Goal: Task Accomplishment & Management: Use online tool/utility

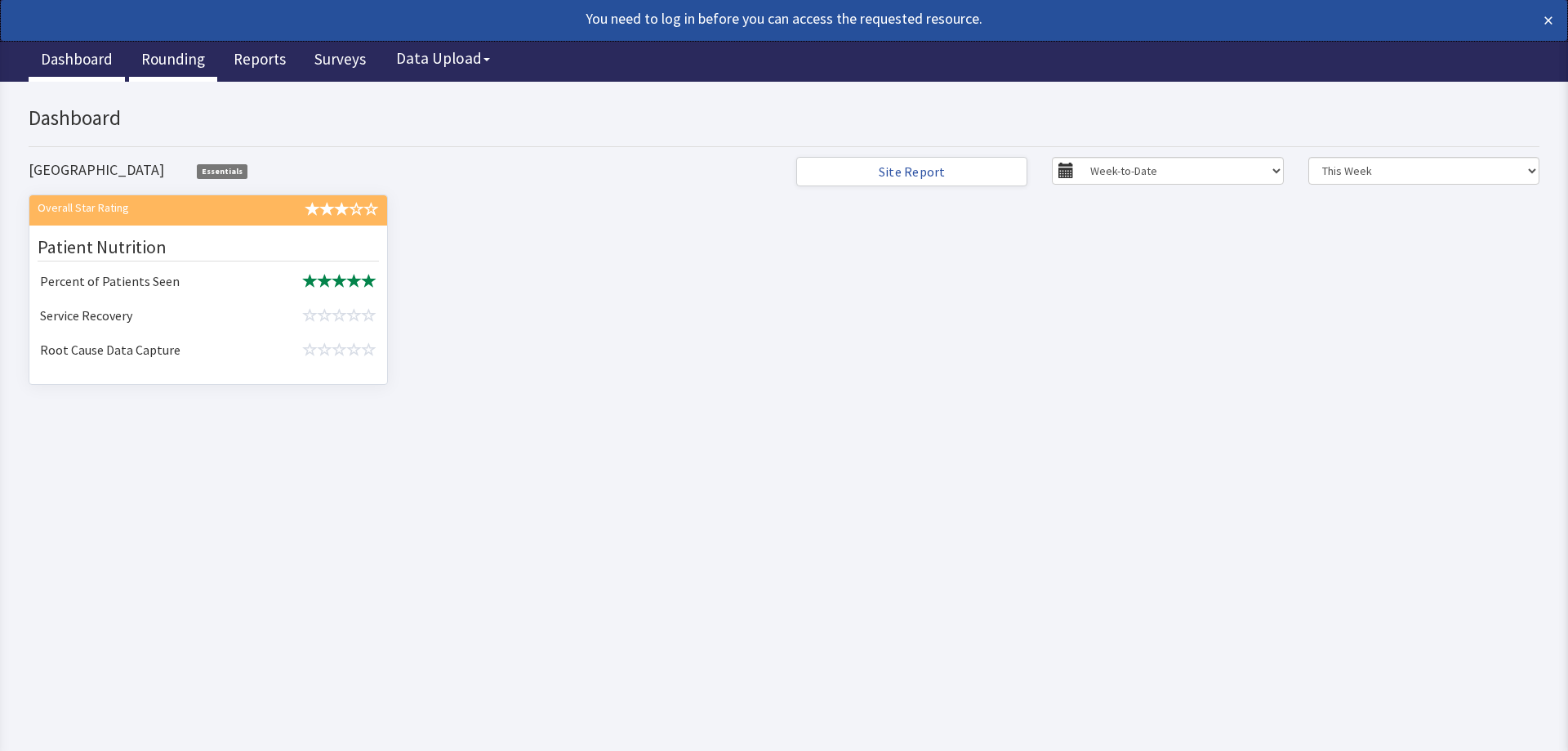
click at [201, 61] on link "Rounding" at bounding box center [172, 61] width 88 height 41
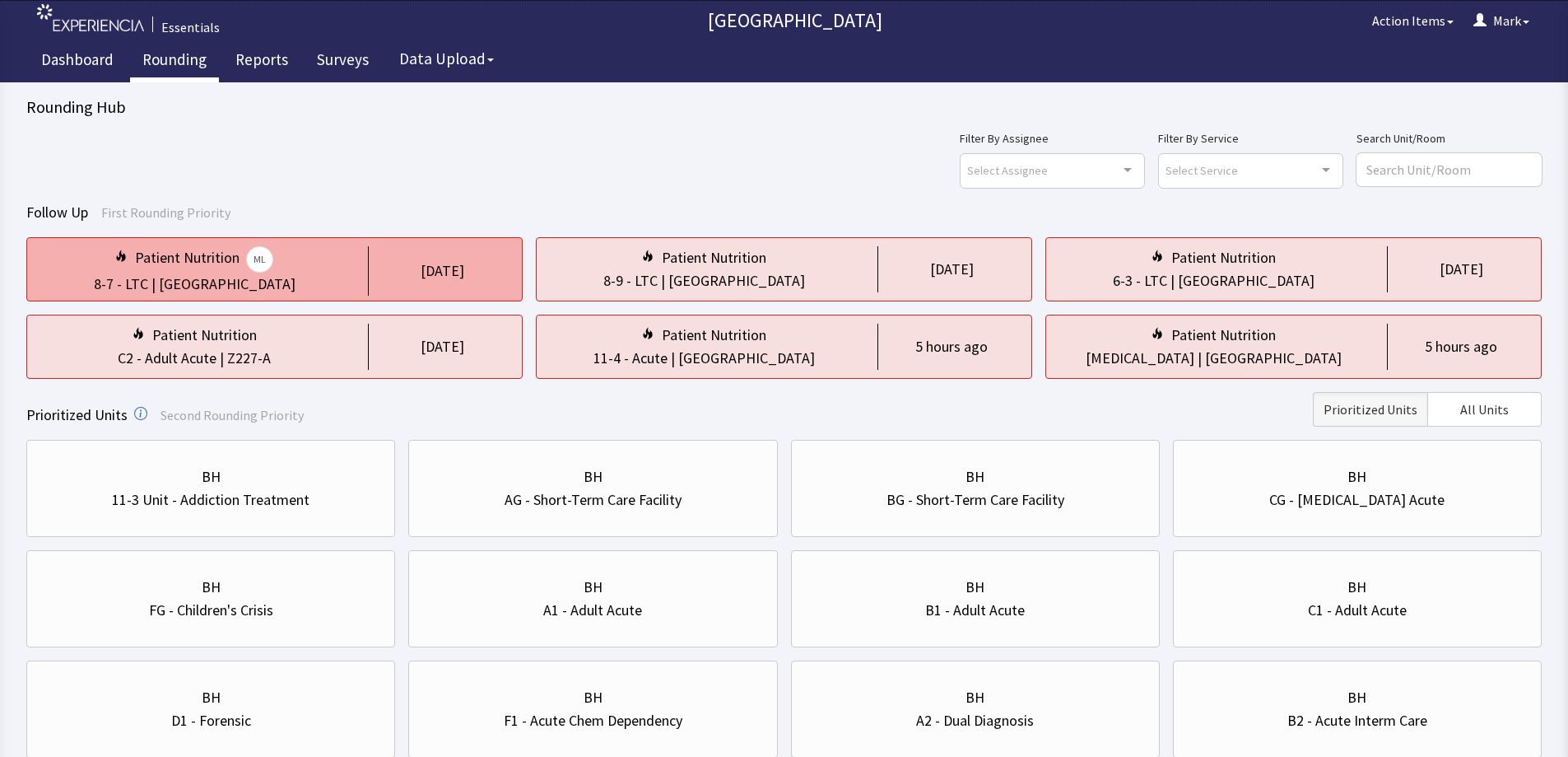
click at [421, 256] on div "[DATE]" at bounding box center [438, 270] width 140 height 49
click at [302, 266] on div "Patient Nutrition ML" at bounding box center [194, 259] width 308 height 26
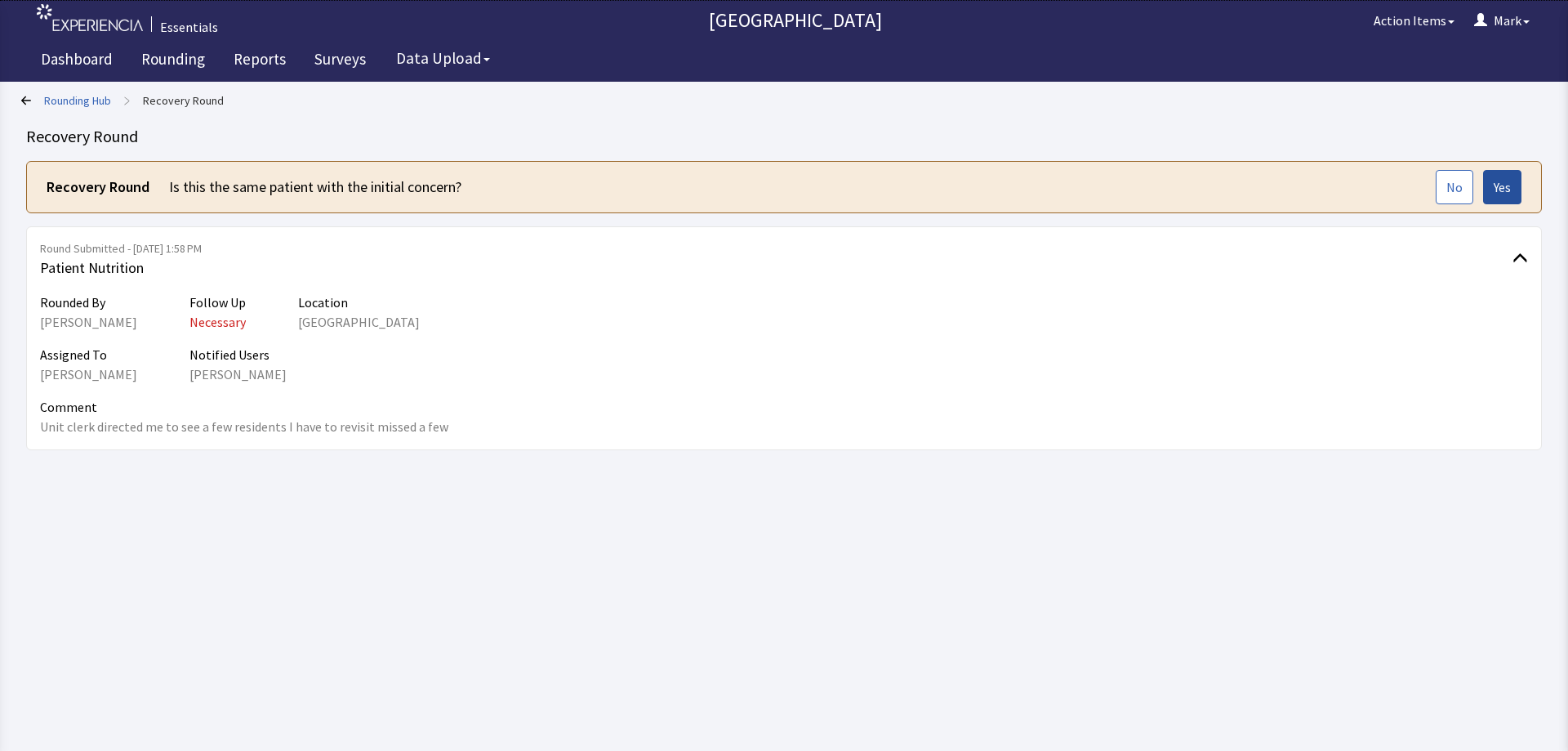
click at [1494, 192] on span "Yes" at bounding box center [1503, 186] width 17 height 20
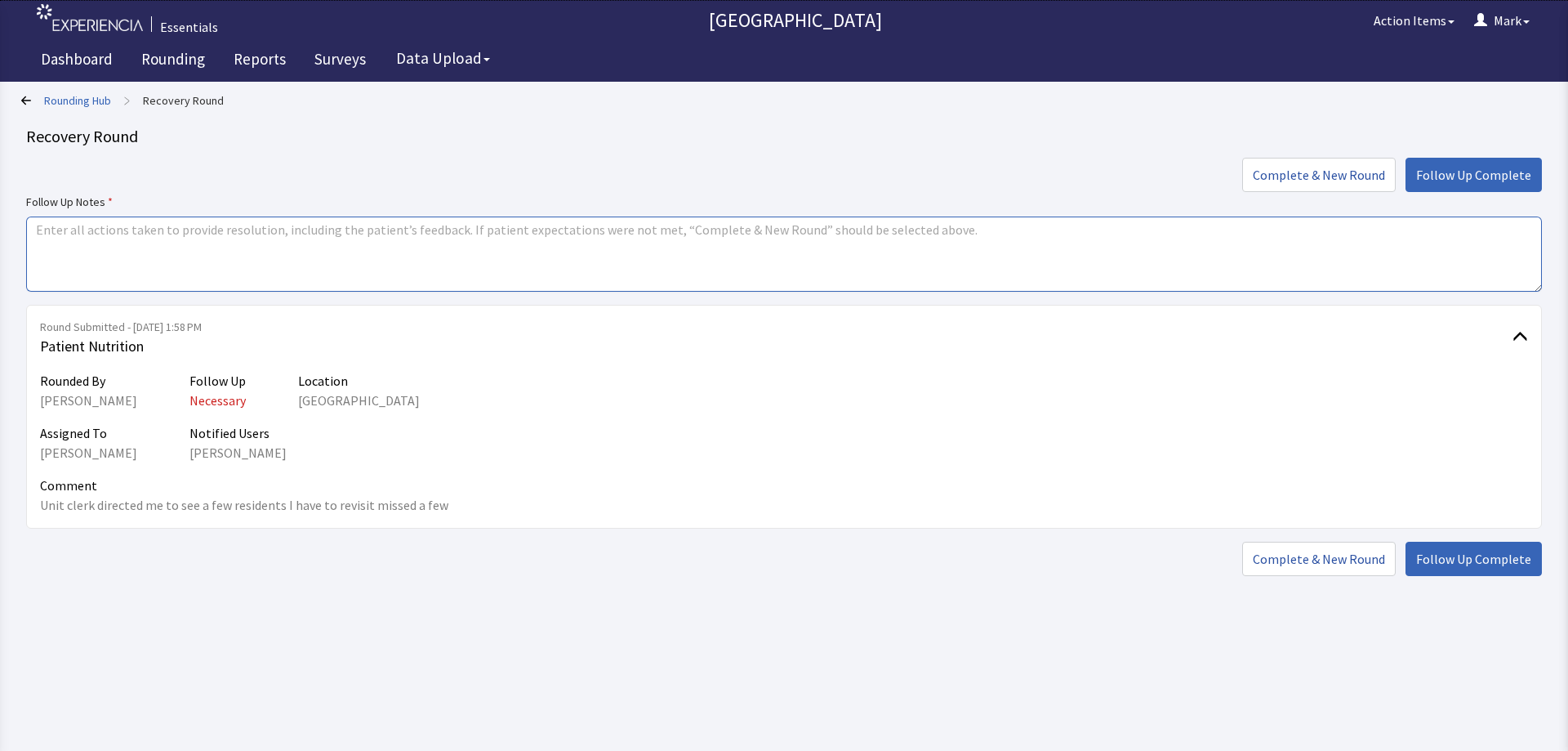
click at [667, 260] on textarea at bounding box center [784, 254] width 1516 height 75
type textarea "Met with residents"
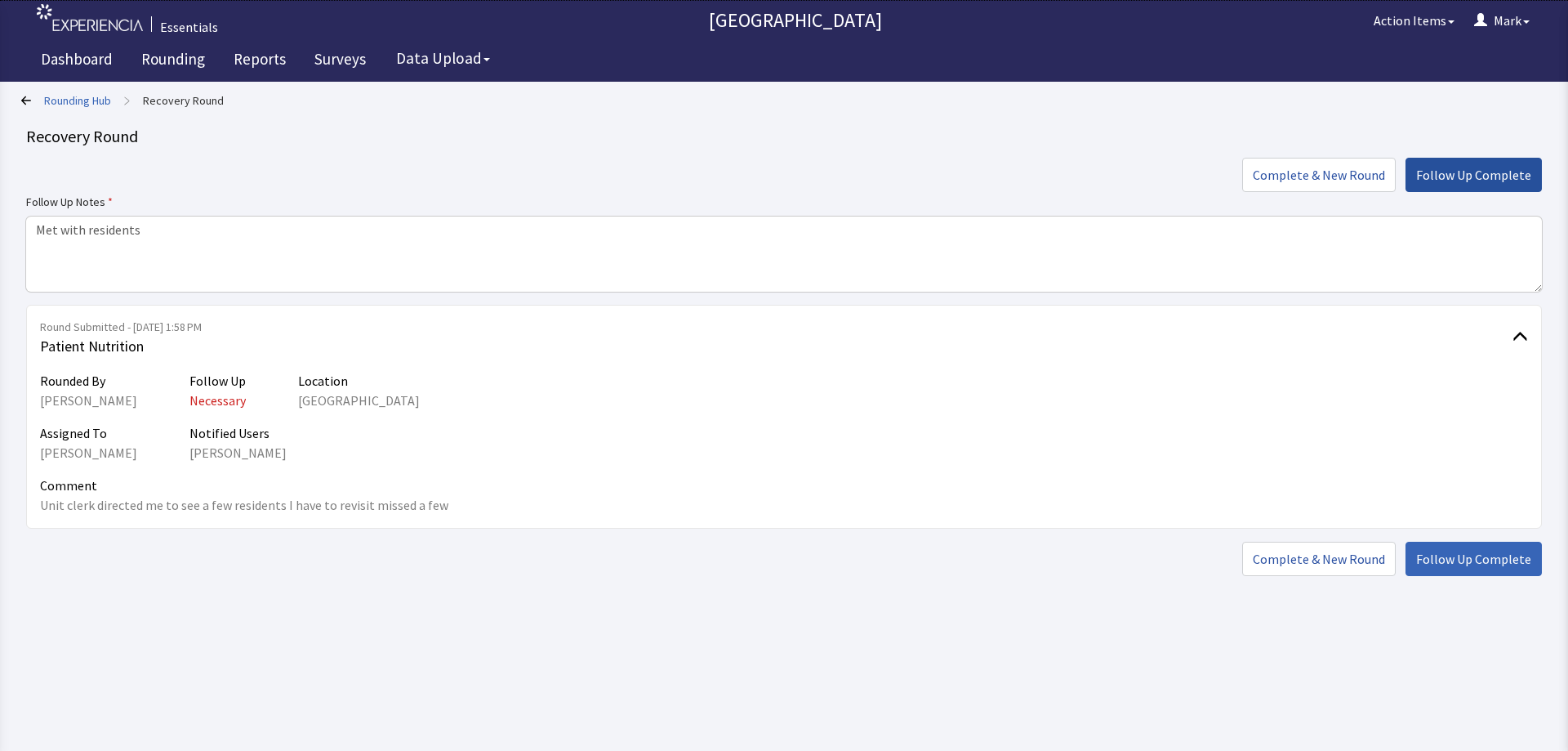
click at [1510, 166] on span "Follow Up Complete" at bounding box center [1474, 174] width 115 height 20
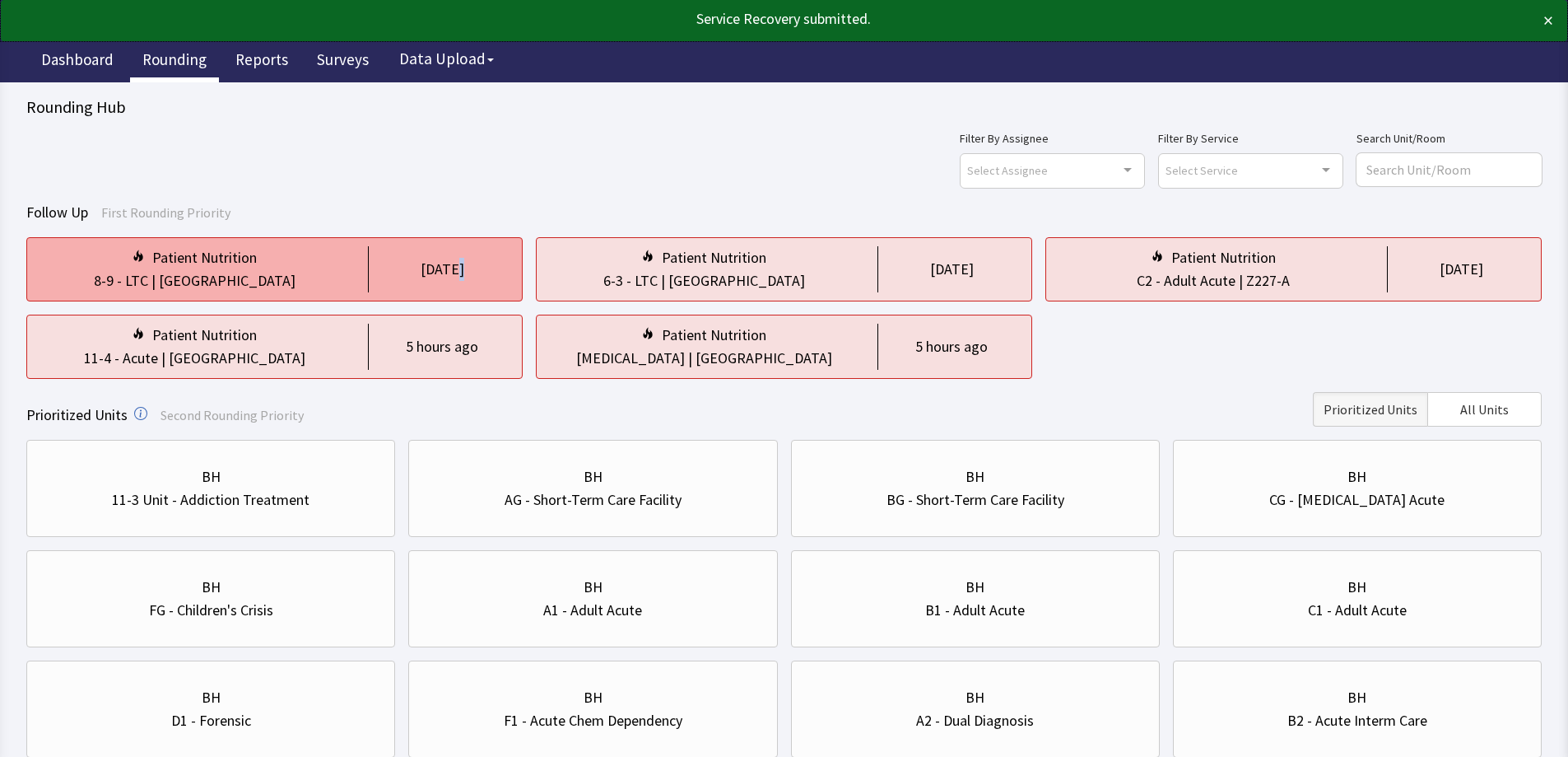
click at [442, 270] on div "5 days ago" at bounding box center [442, 269] width 44 height 23
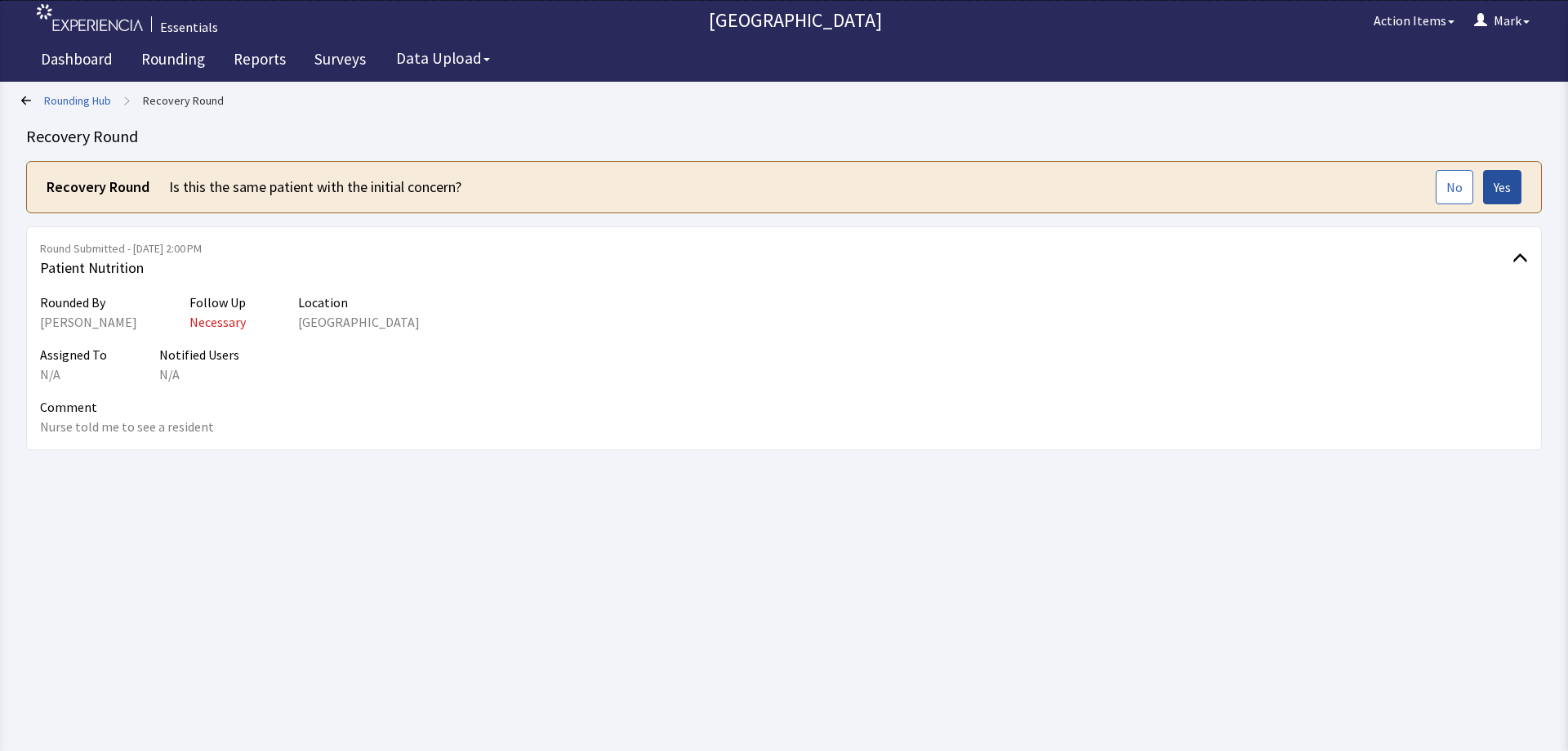
click at [1493, 199] on button "Yes" at bounding box center [1503, 186] width 38 height 34
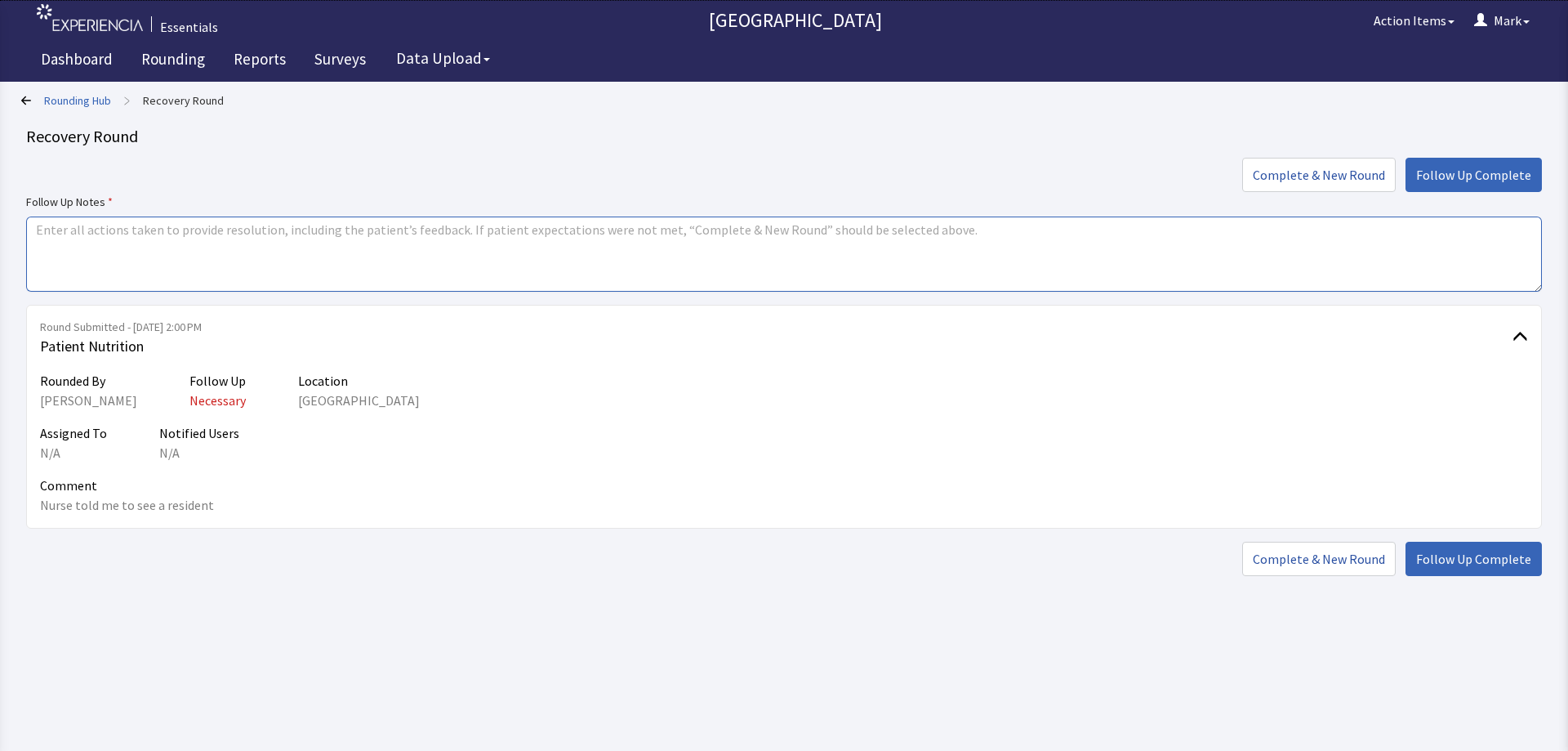
click at [700, 251] on textarea at bounding box center [784, 254] width 1516 height 75
type textarea "Followed up with resident"
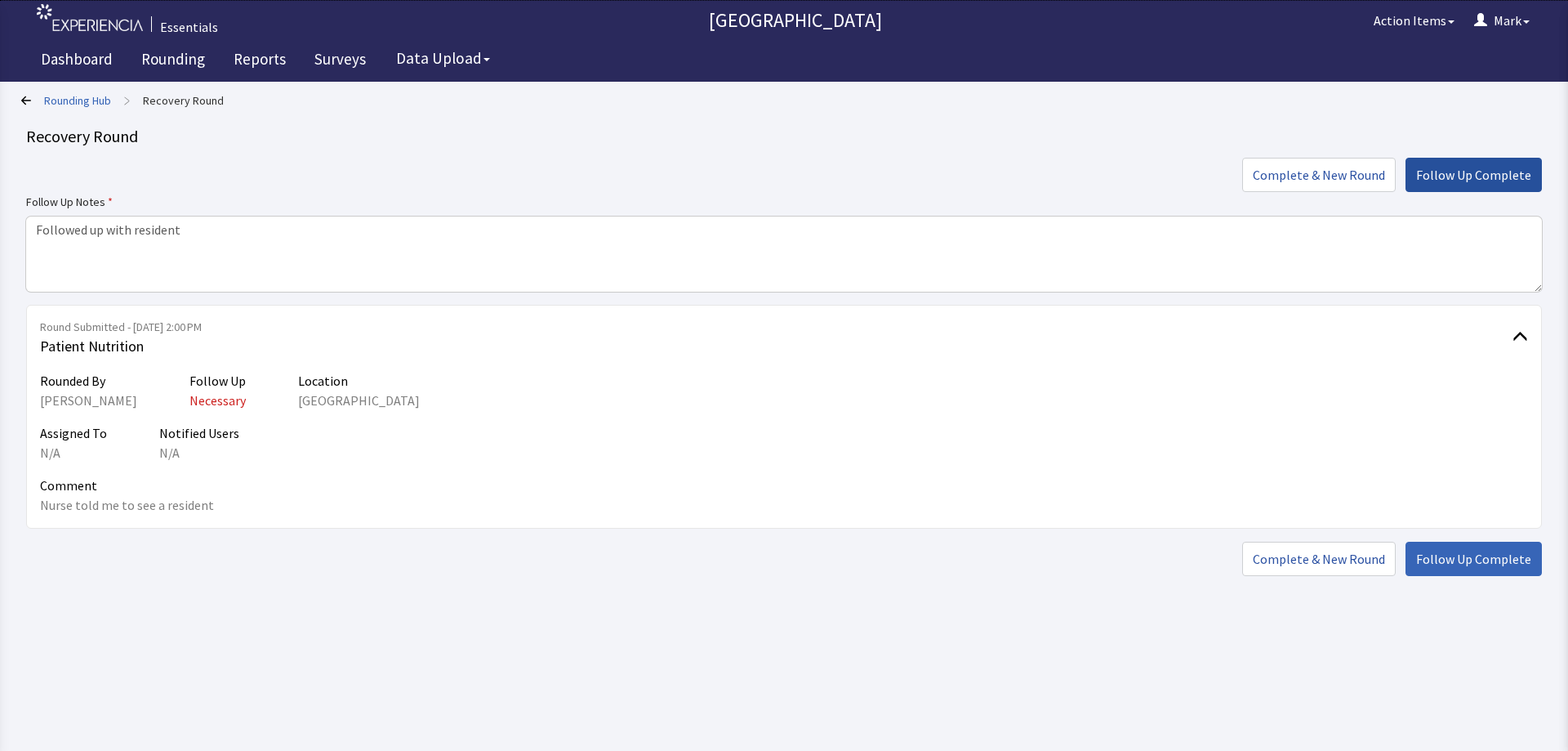
click at [1426, 172] on span "Follow Up Complete" at bounding box center [1474, 174] width 115 height 20
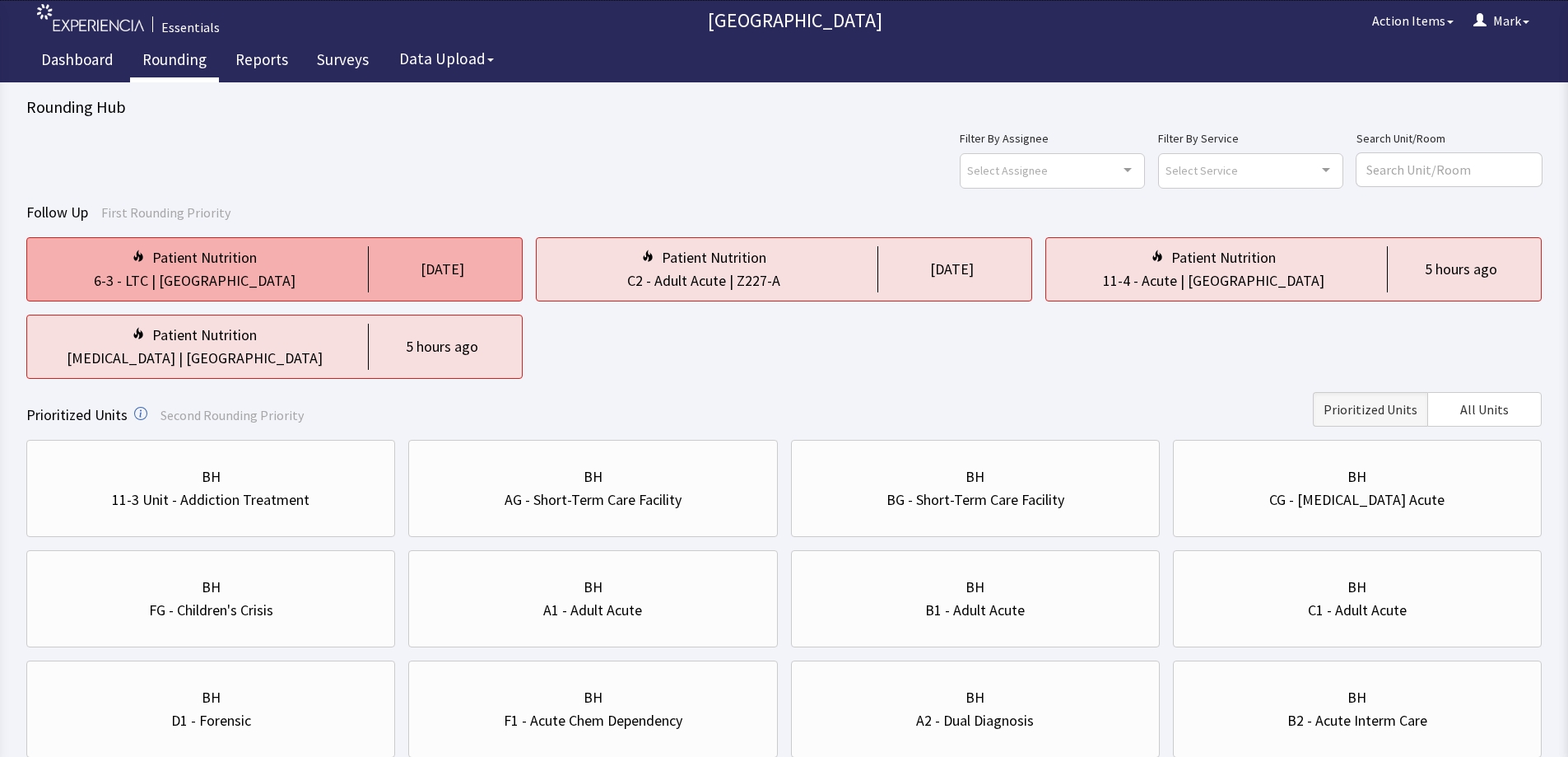
click at [370, 266] on div "5 days ago" at bounding box center [438, 269] width 140 height 47
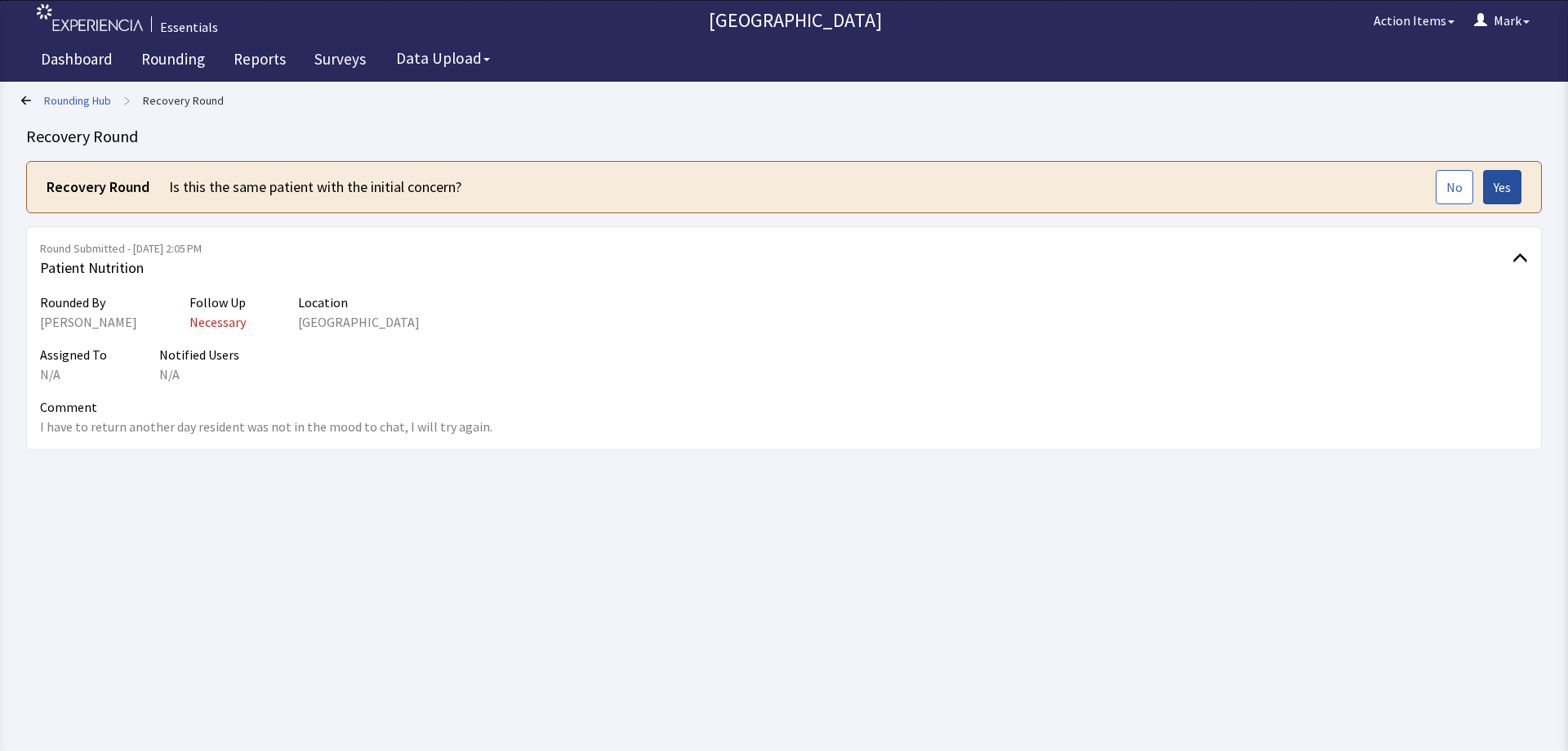
click at [1501, 199] on button "Yes" at bounding box center [1503, 186] width 38 height 34
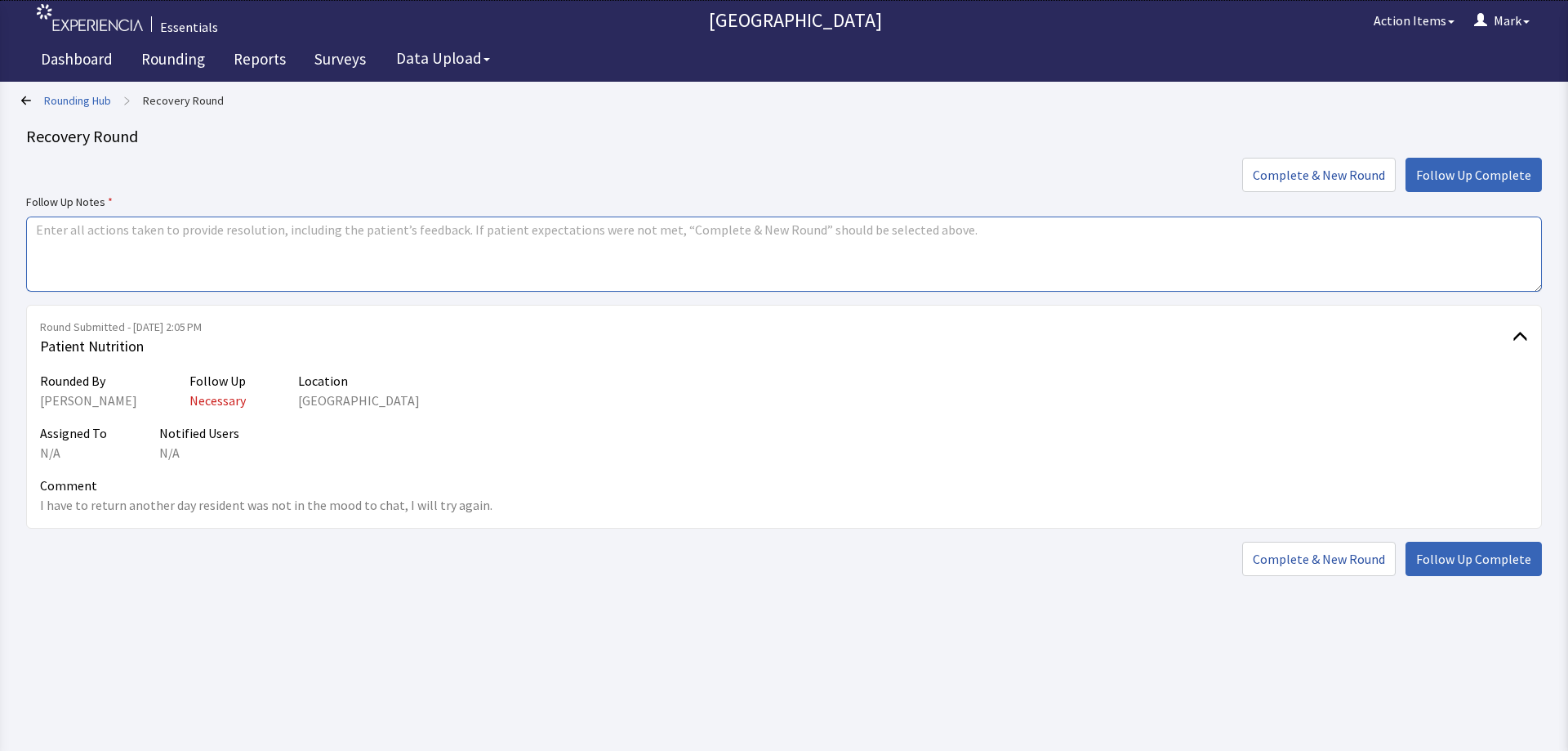
click at [709, 255] on textarea at bounding box center [784, 254] width 1516 height 75
click at [1442, 173] on span "Follow Up Complete" at bounding box center [1474, 174] width 115 height 20
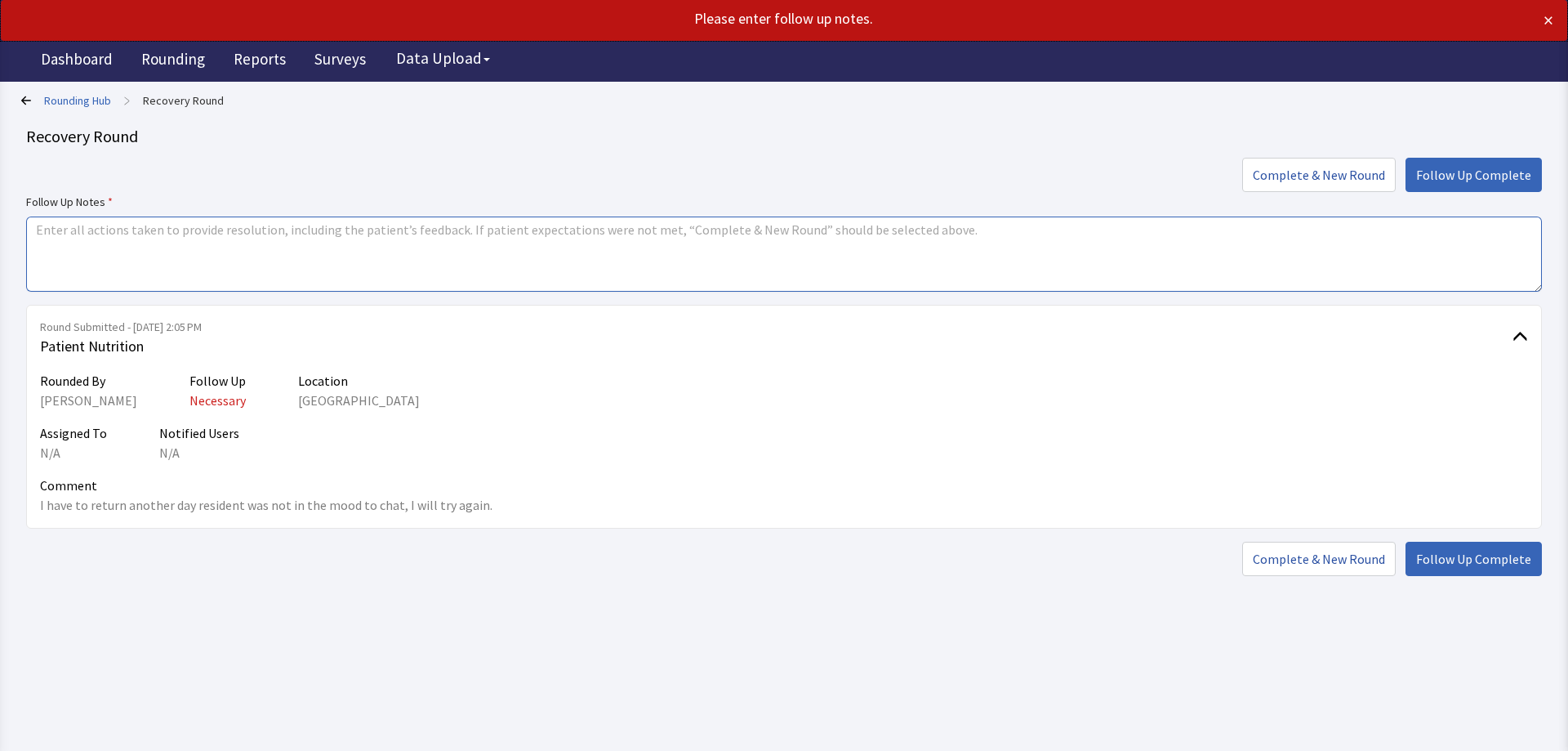
click at [733, 227] on textarea at bounding box center [784, 254] width 1516 height 75
type textarea "Met with resident"
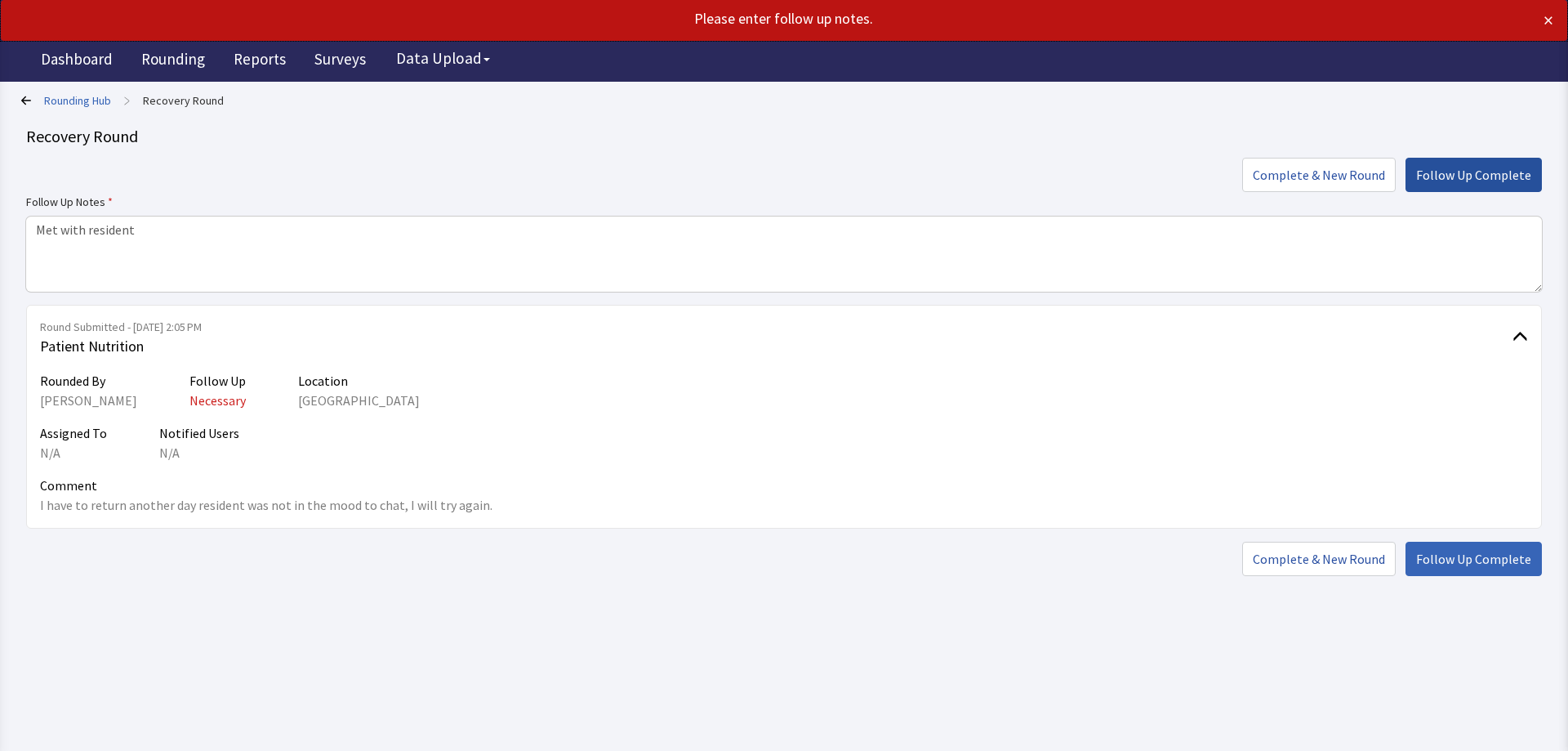
click at [1505, 186] on button "Follow Up Complete" at bounding box center [1473, 174] width 137 height 34
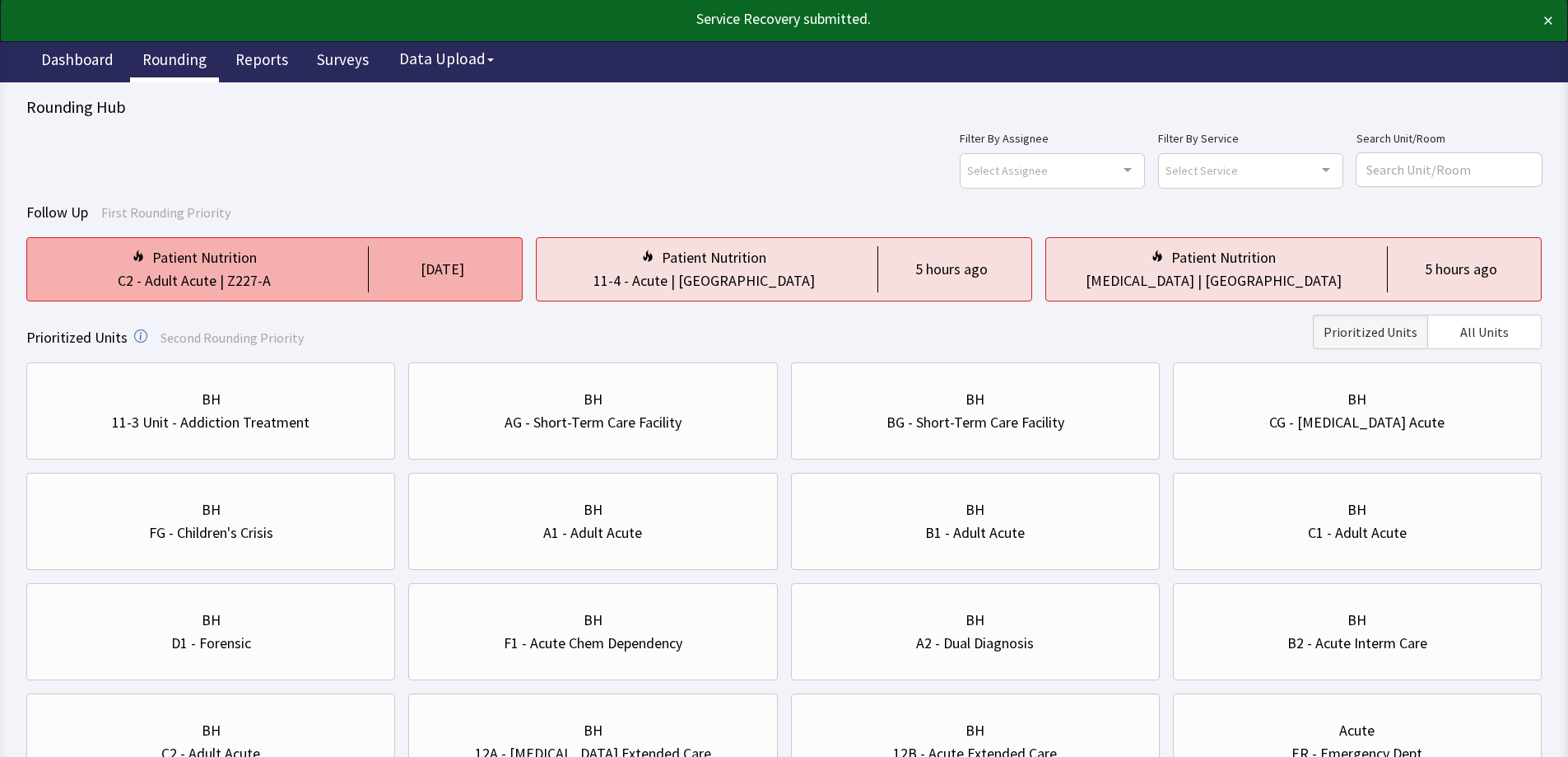
click at [338, 272] on div "C2 - Adult Acute | Z227-A" at bounding box center [194, 281] width 308 height 23
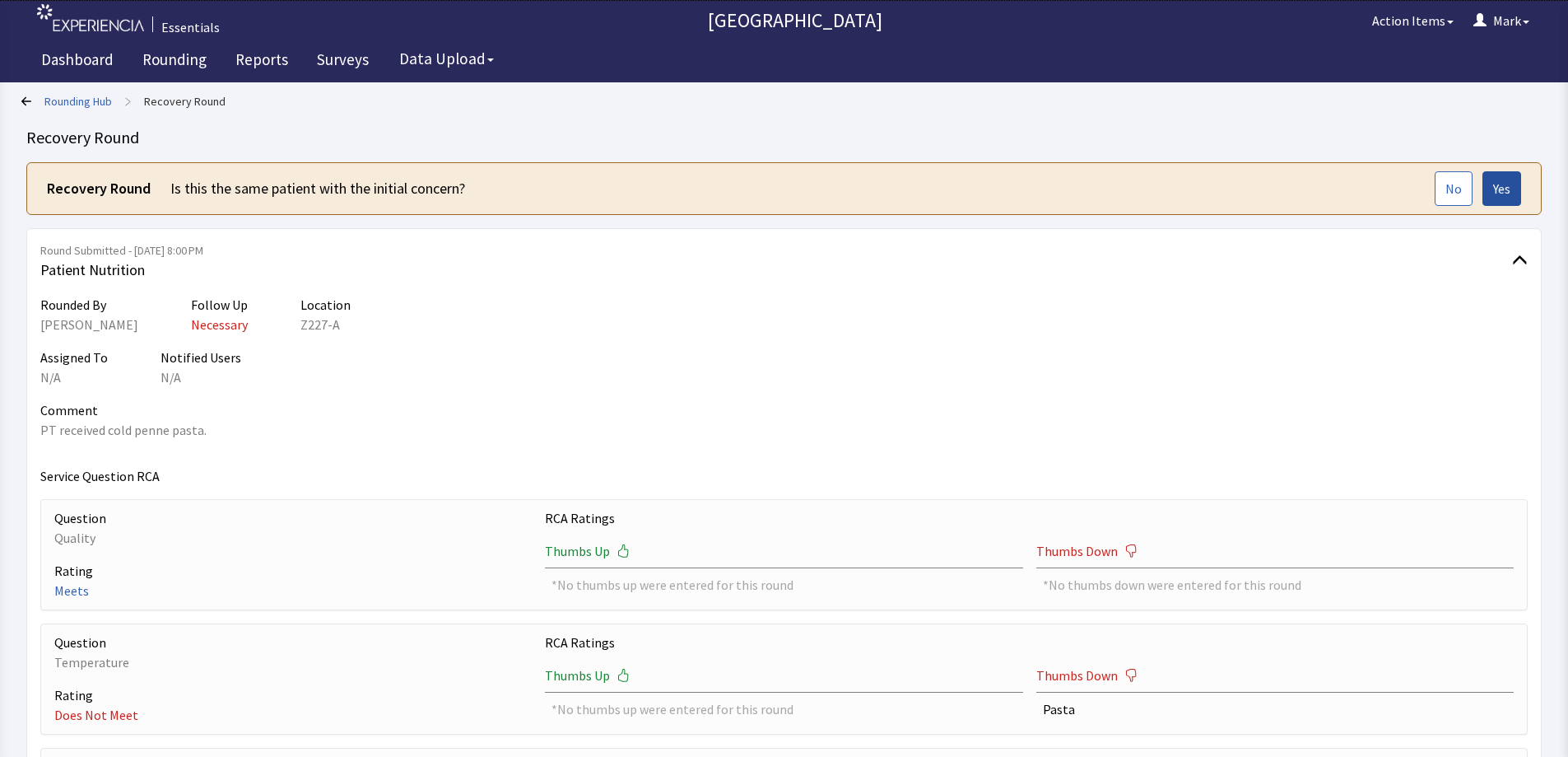
click at [1503, 191] on span "Yes" at bounding box center [1502, 188] width 18 height 20
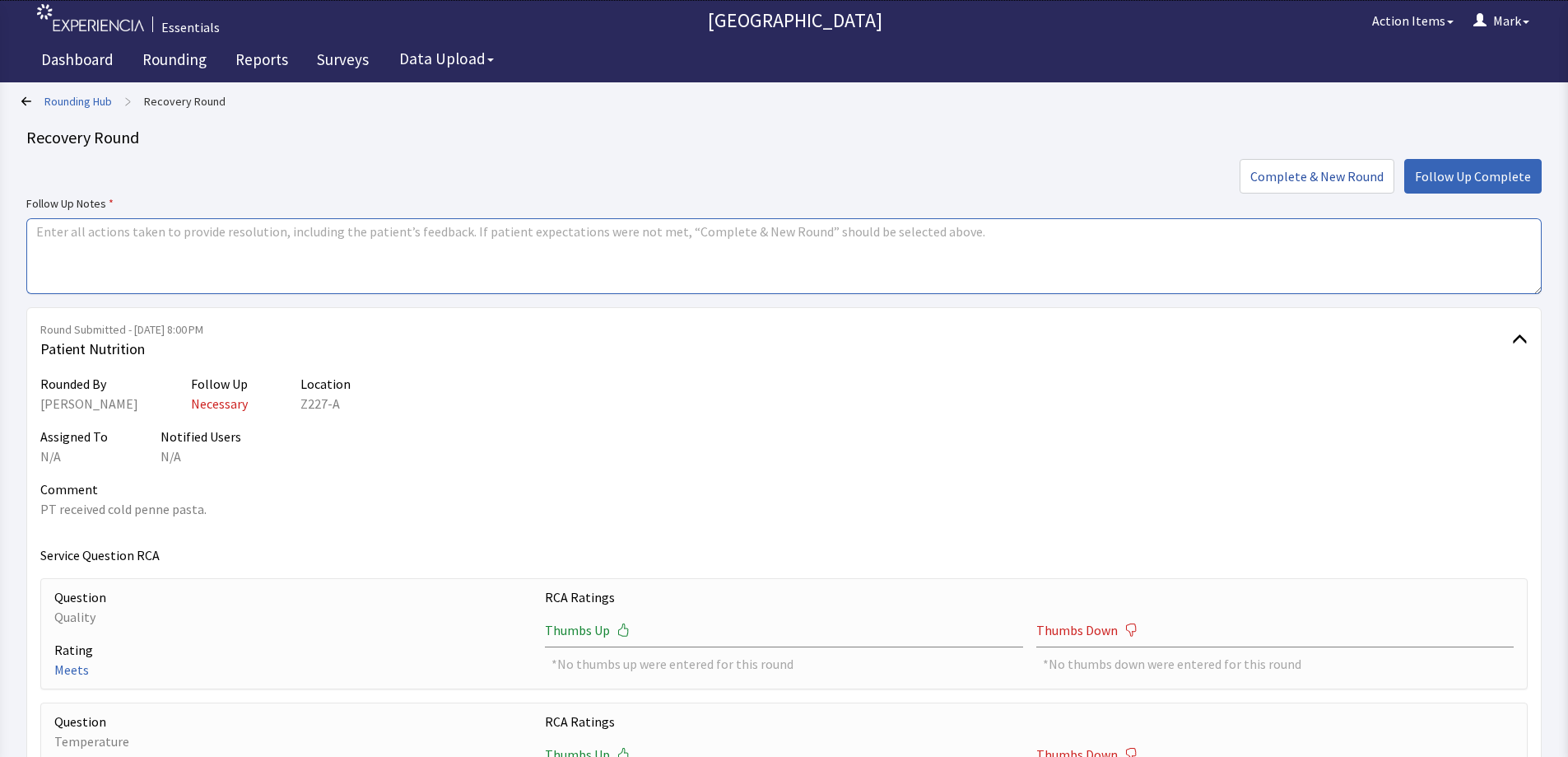
click at [529, 224] on textarea at bounding box center [784, 256] width 1515 height 76
type textarea "PT was quickly given a new hot tray."
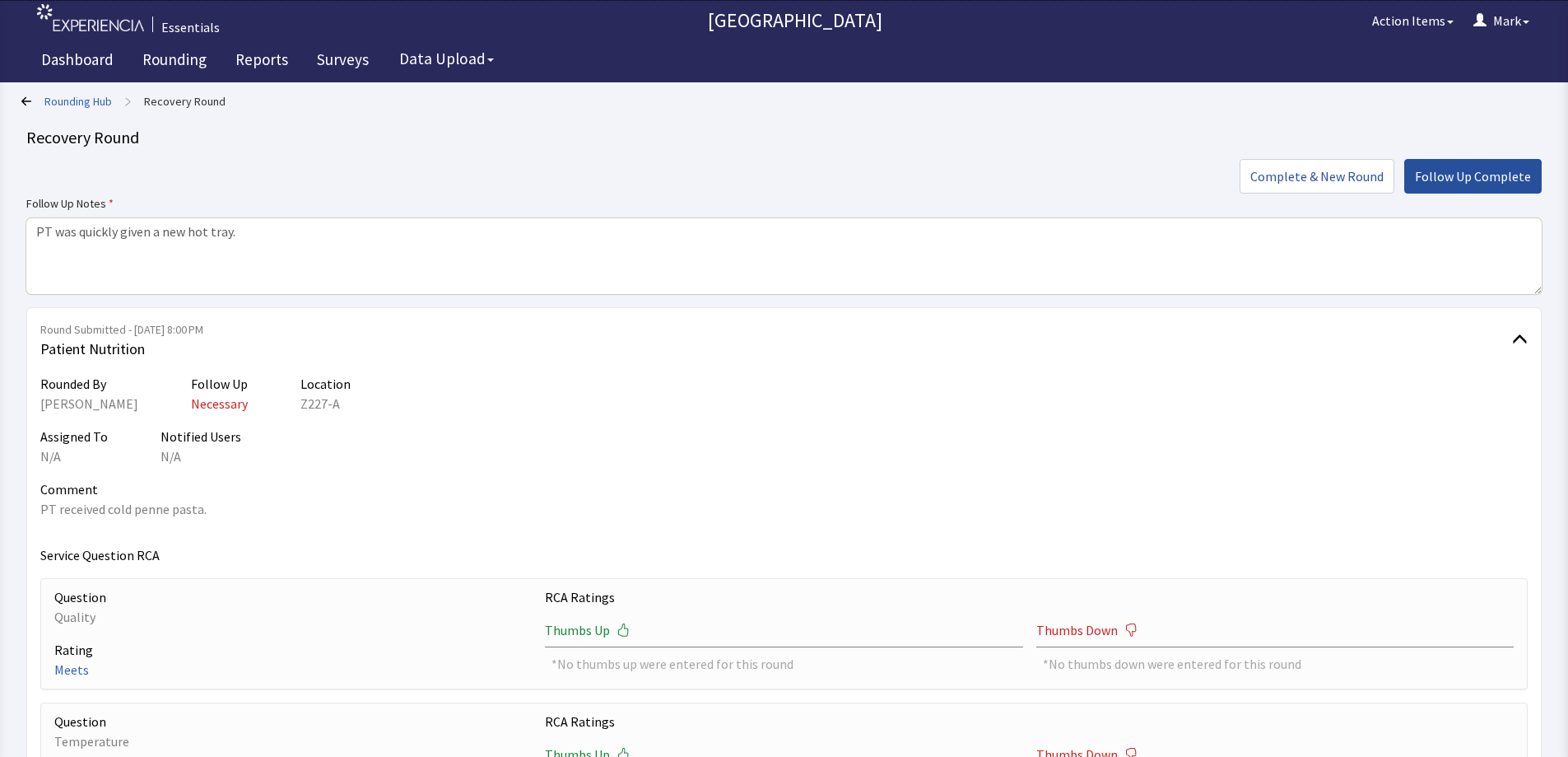
click at [1521, 171] on span "Follow Up Complete" at bounding box center [1473, 176] width 116 height 20
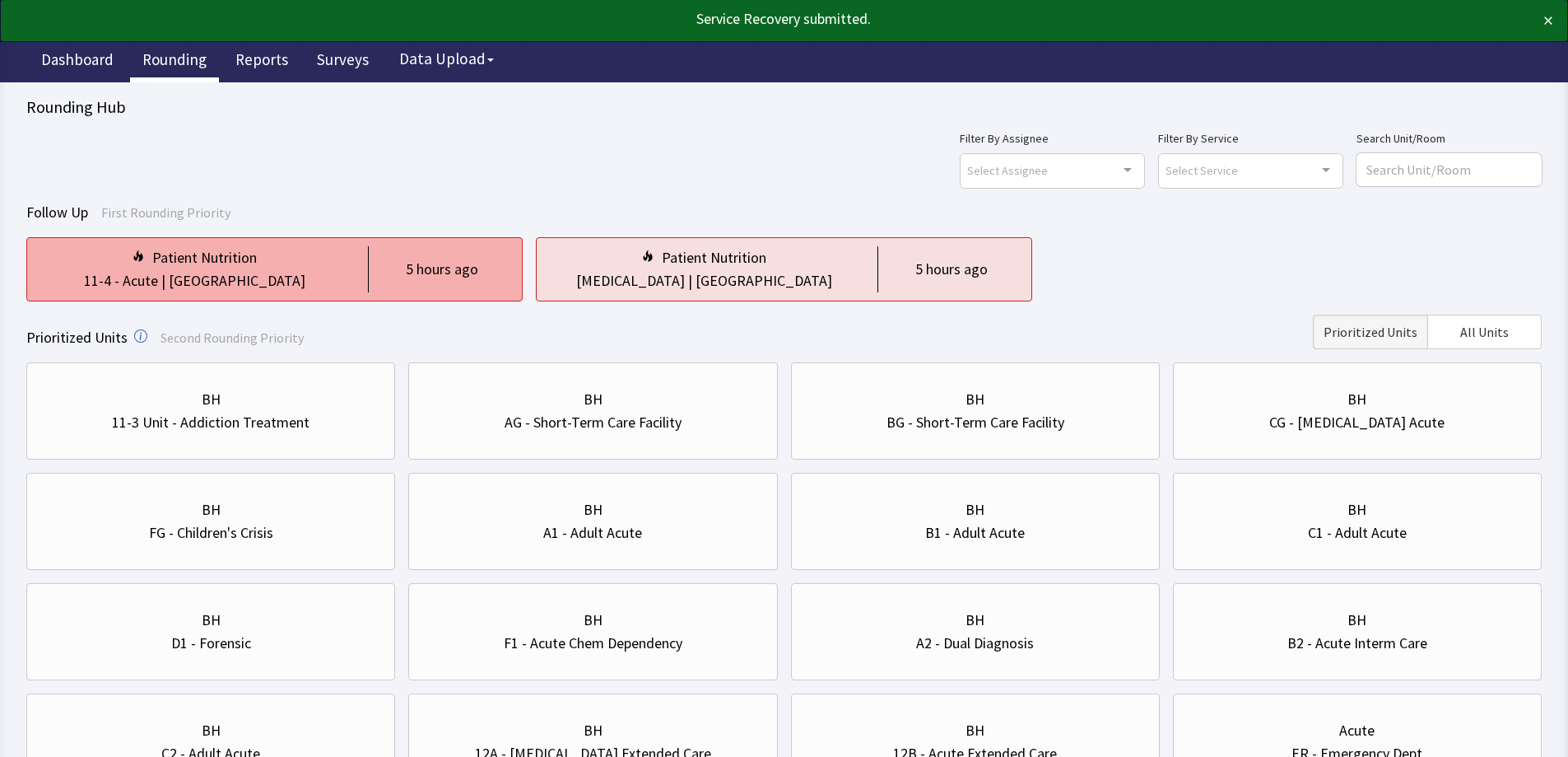
click at [338, 265] on div "Patient Nutrition" at bounding box center [194, 257] width 308 height 23
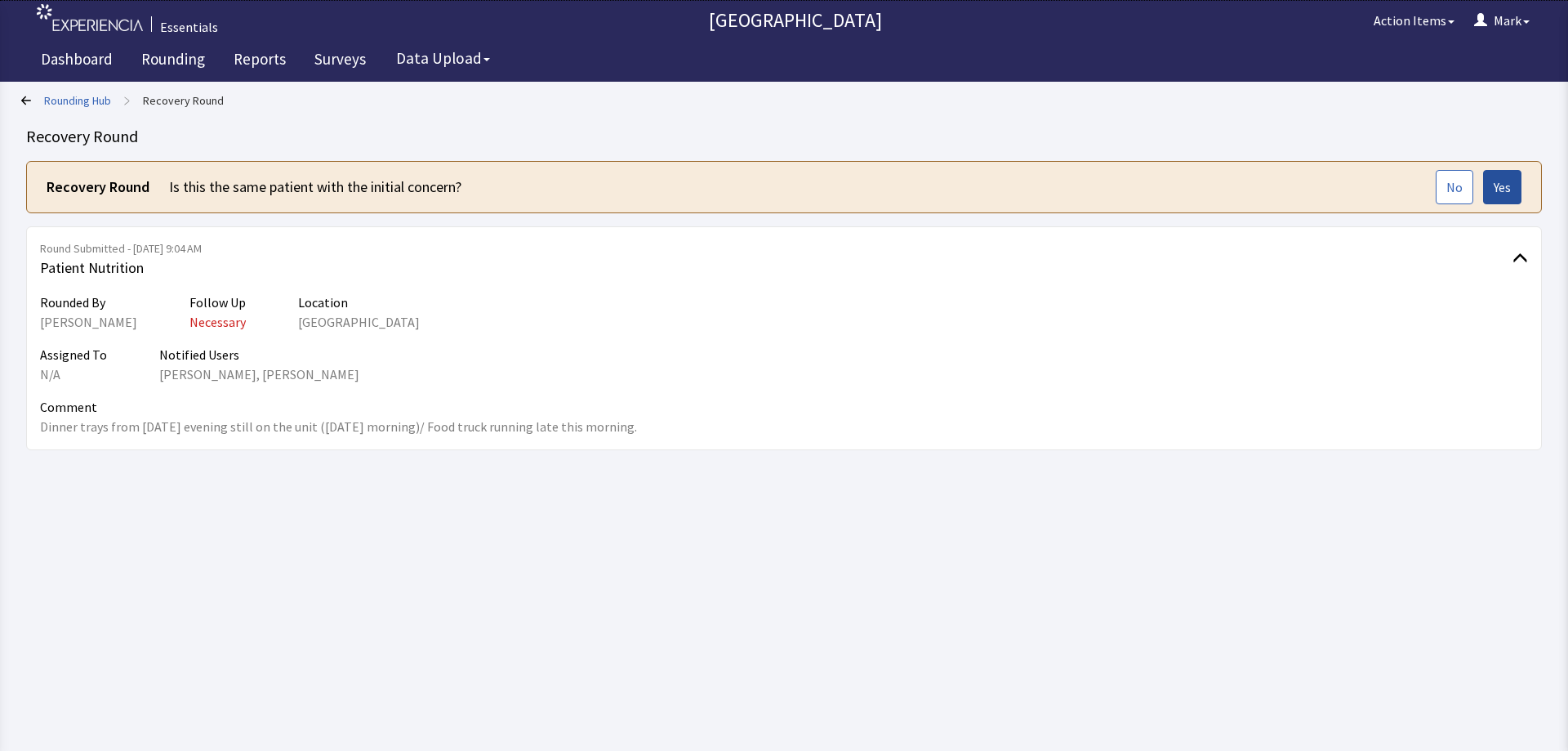
click at [1490, 195] on button "Yes" at bounding box center [1503, 186] width 38 height 34
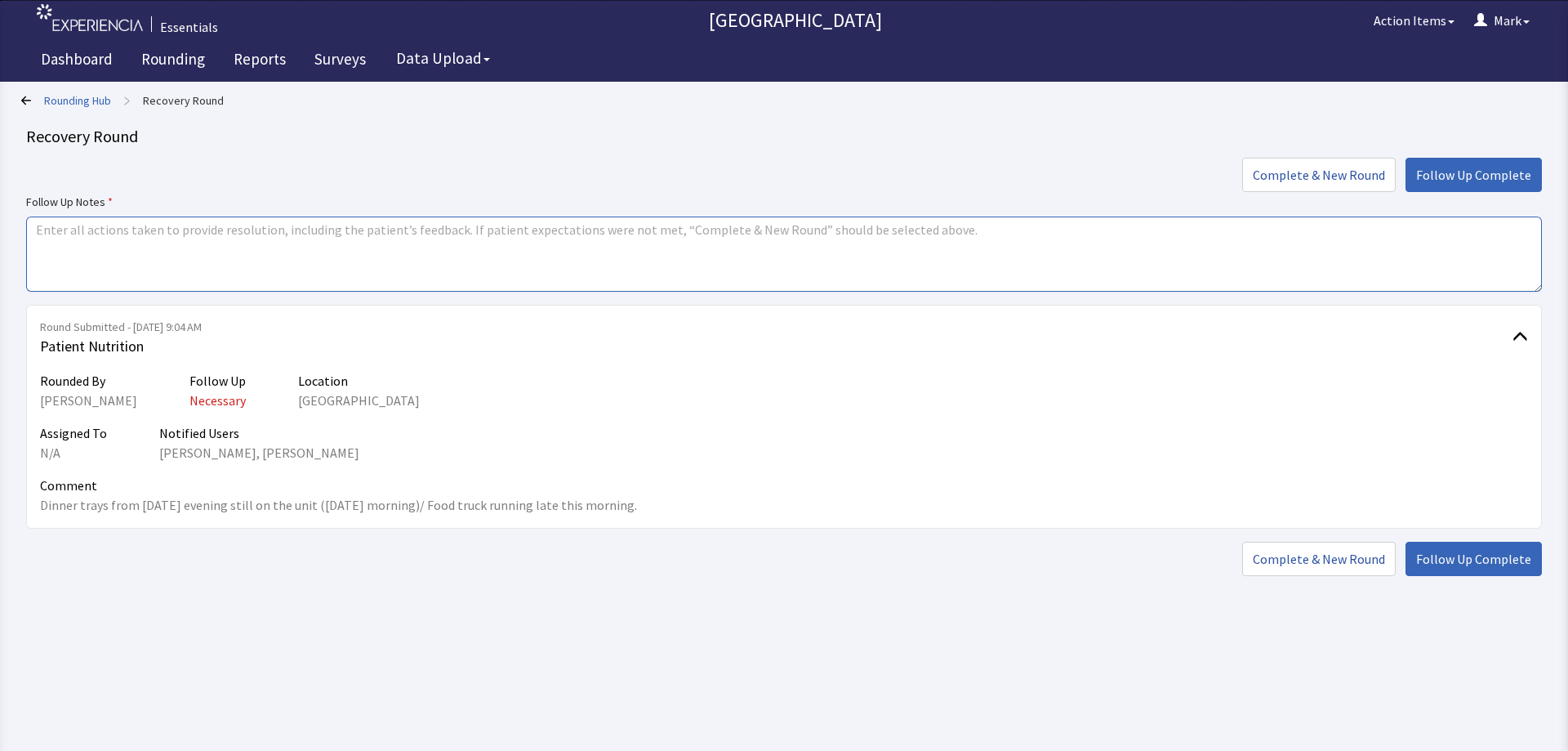
click at [650, 233] on textarea at bounding box center [784, 254] width 1516 height 75
drag, startPoint x: 468, startPoint y: 234, endPoint x: 38, endPoint y: 240, distance: 430.0
click at [0, 234] on div "Rounding Hub > Recovery Round Recovery Round Complete & New Round Follow Up Com…" at bounding box center [784, 288] width 1568 height 576
type textarea "Trays were picked up by Johnny shortly after we were notified"
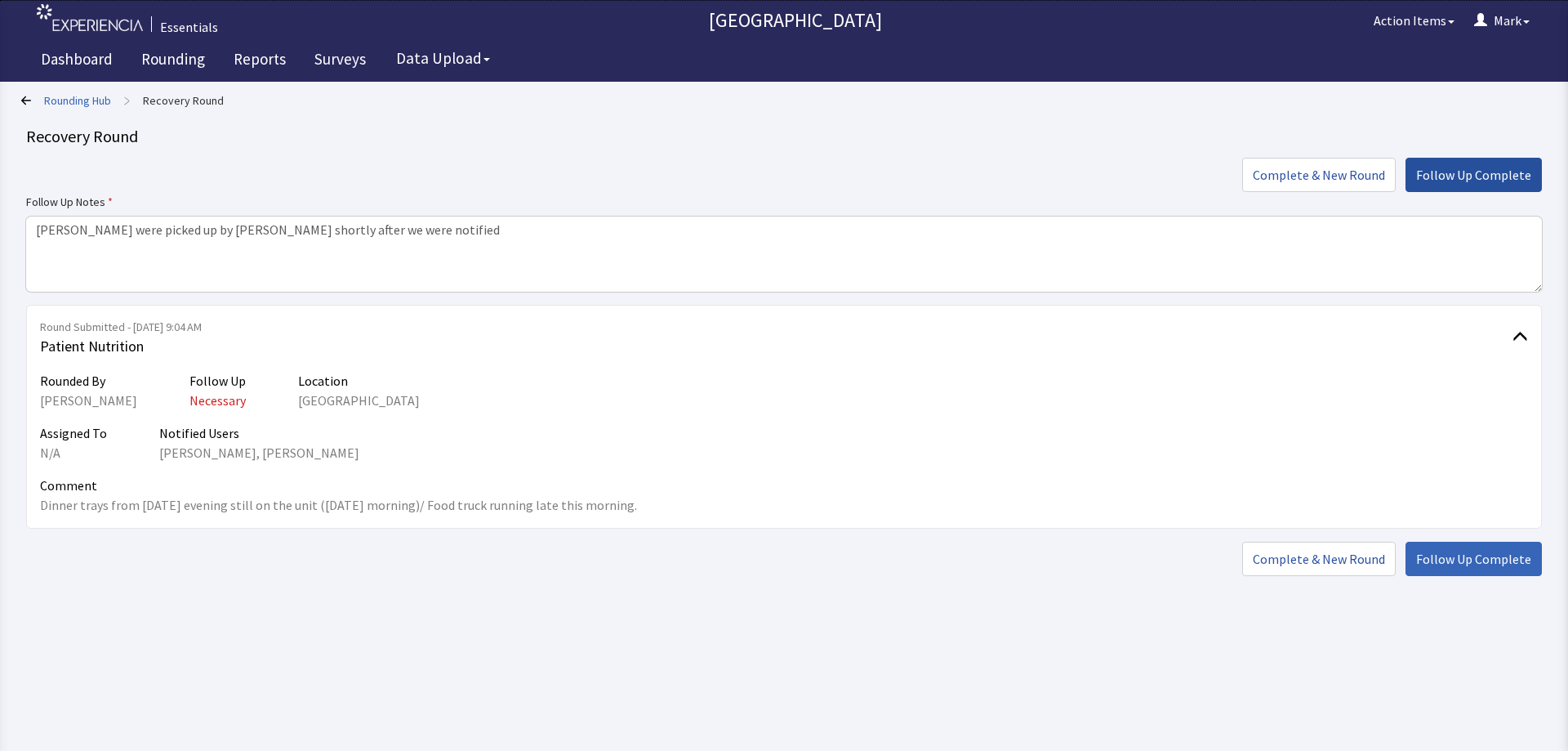
click at [1523, 165] on button "Follow Up Complete" at bounding box center [1473, 174] width 137 height 34
click at [1445, 171] on span "Follow Up Complete" at bounding box center [1474, 174] width 115 height 20
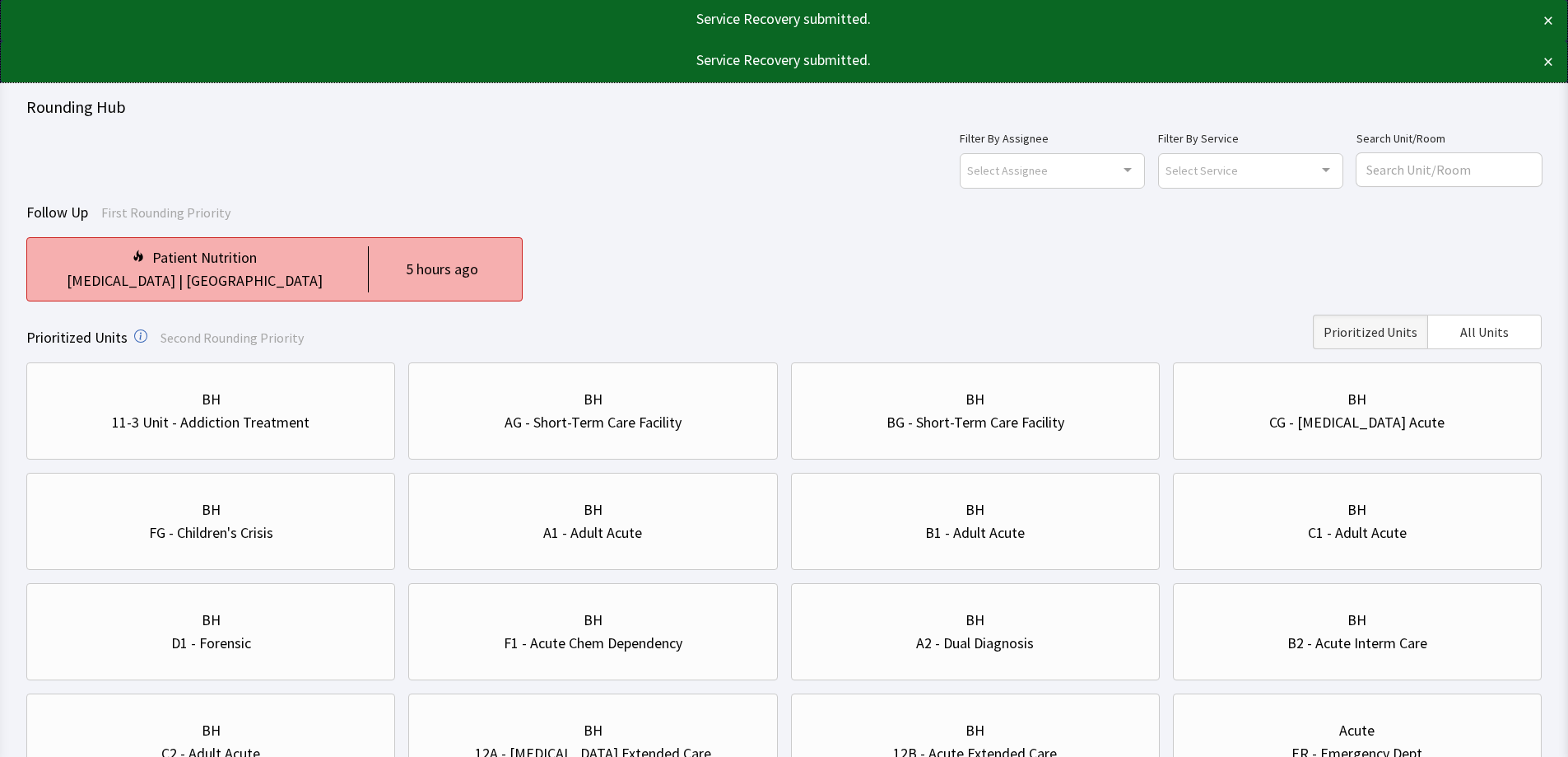
click at [343, 285] on div "[MEDICAL_DATA] | [GEOGRAPHIC_DATA]" at bounding box center [194, 281] width 308 height 23
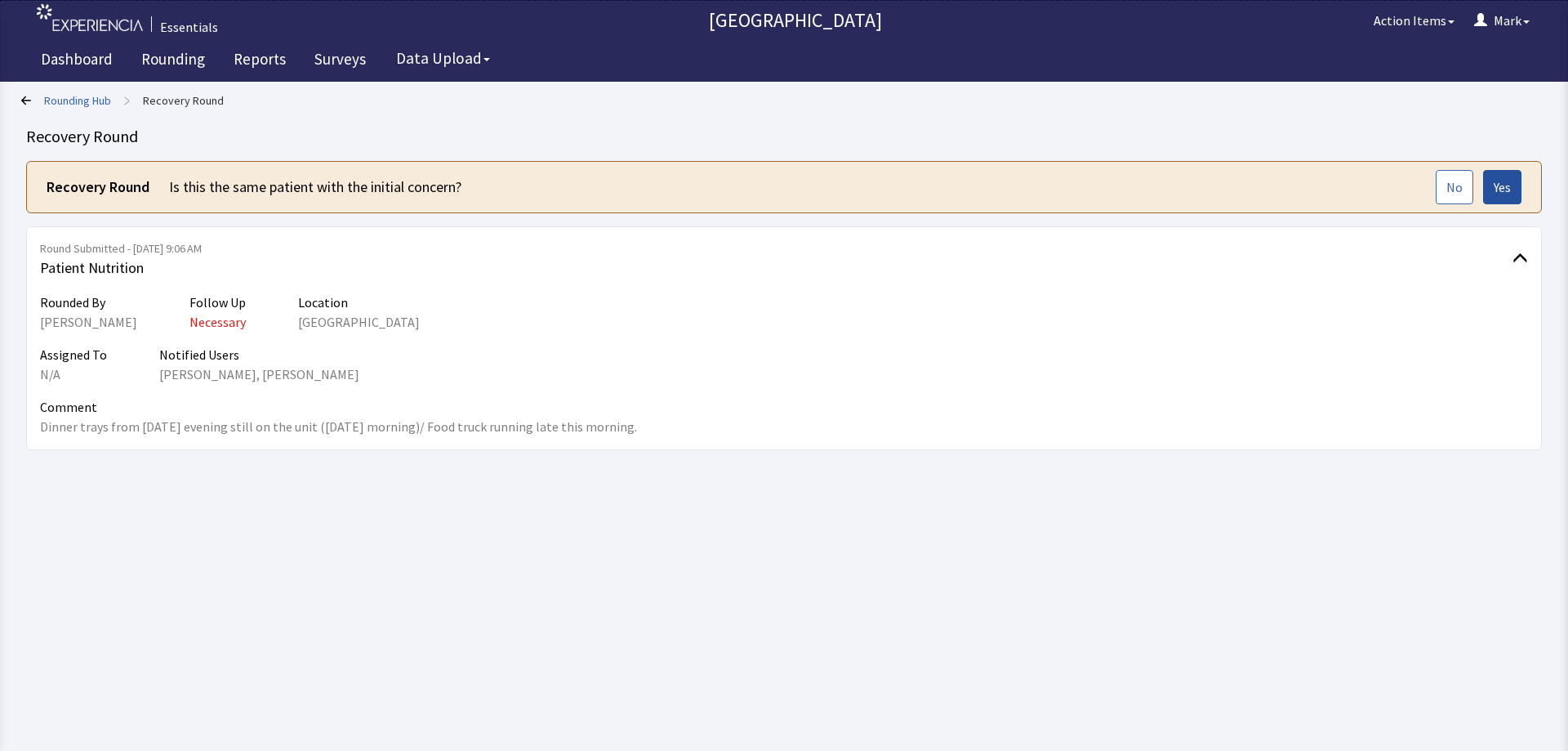
click at [1497, 190] on span "Yes" at bounding box center [1503, 186] width 17 height 20
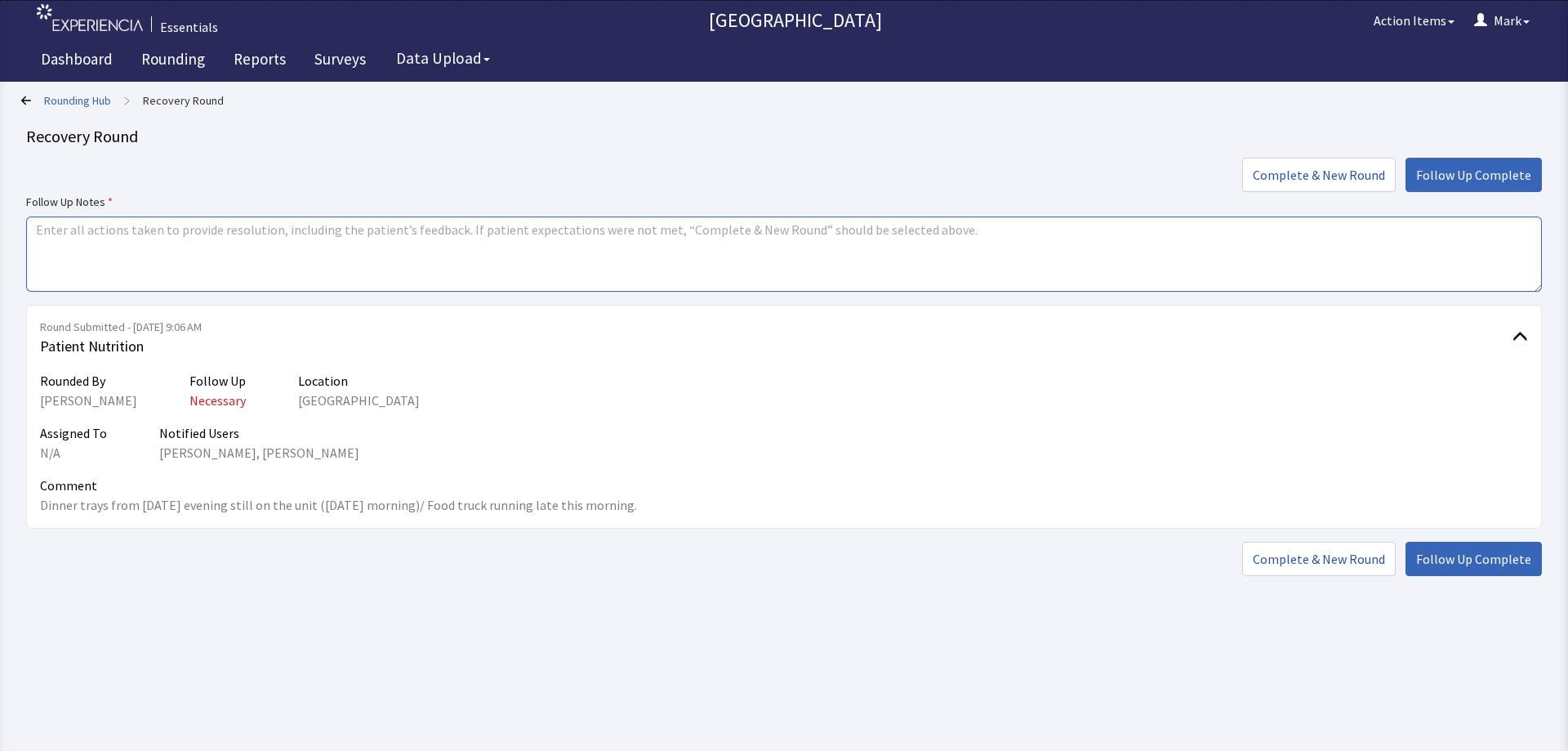
click at [463, 242] on textarea at bounding box center [784, 254] width 1516 height 75
paste textarea "[PERSON_NAME] were picked up by [PERSON_NAME] shortly after we were notified"
type textarea "[PERSON_NAME] were picked up by [PERSON_NAME] shortly after we were notified"
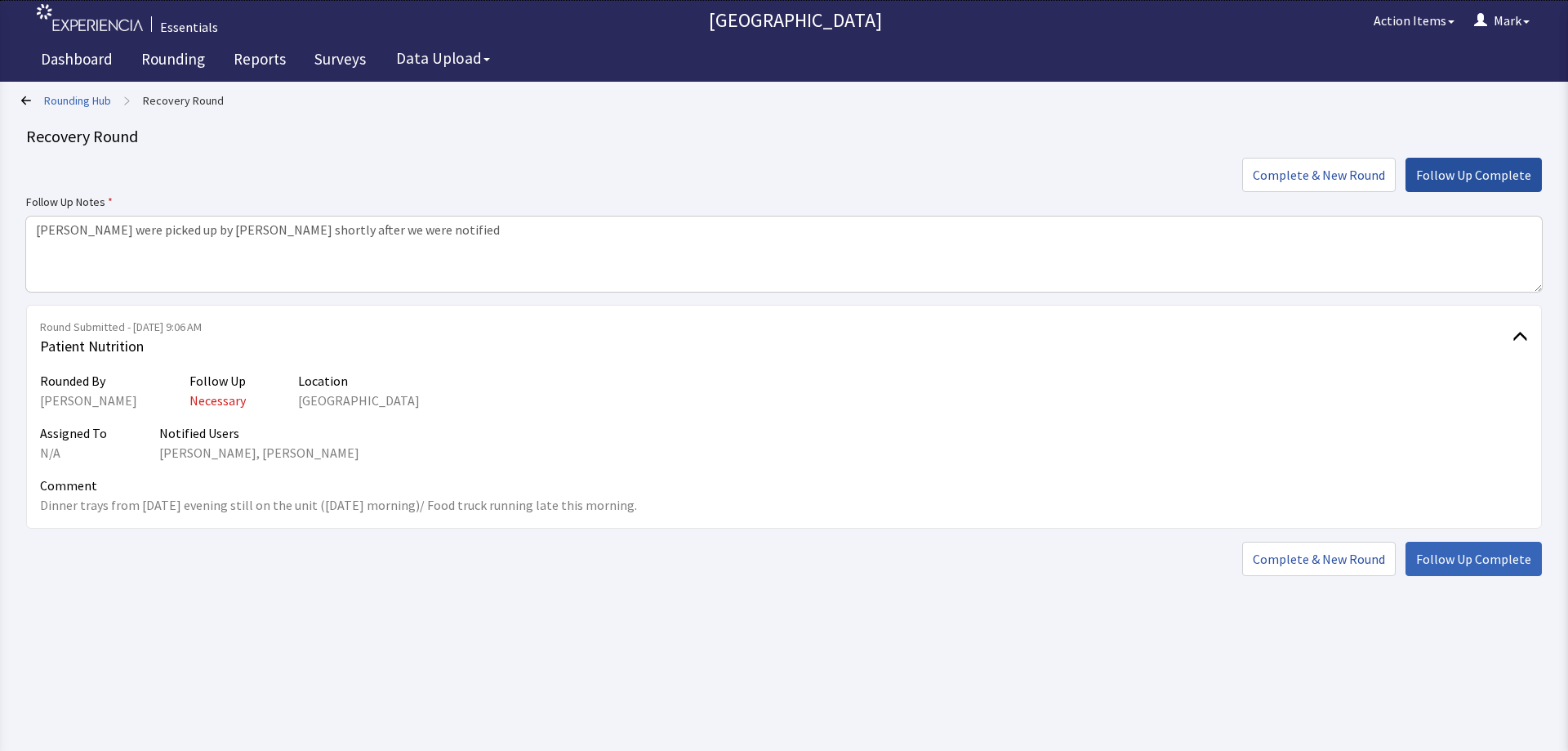
click at [1454, 166] on span "Follow Up Complete" at bounding box center [1474, 174] width 115 height 20
